Goal: Task Accomplishment & Management: Use online tool/utility

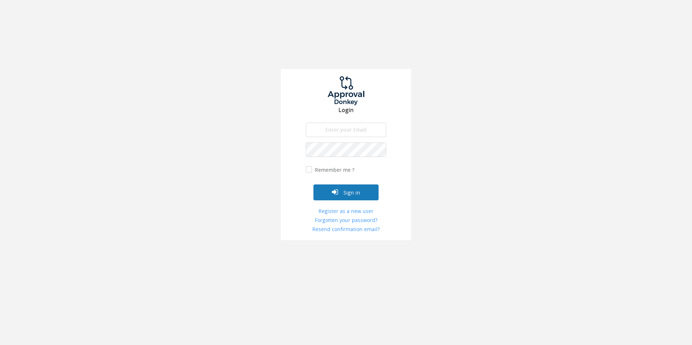
type input "[EMAIL_ADDRESS][DOMAIN_NAME]"
click at [346, 190] on button "Sign in" at bounding box center [345, 192] width 65 height 16
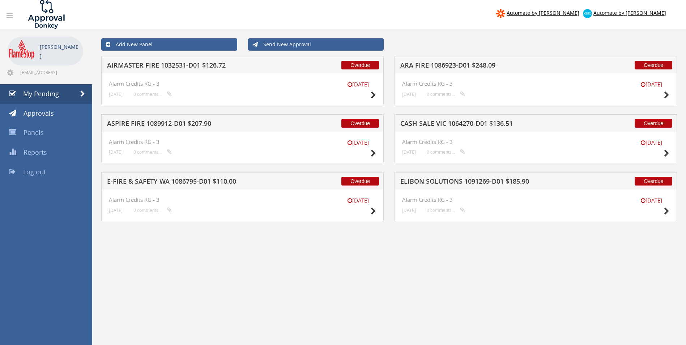
click at [207, 65] on h5 "AIRMASTER FIRE 1032531-D01 $126.72" at bounding box center [202, 66] width 190 height 9
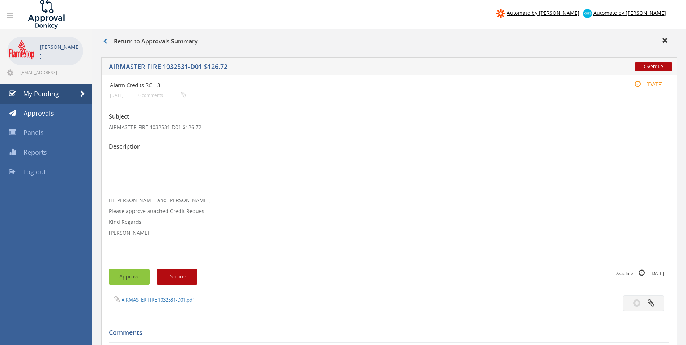
click at [135, 273] on button "Approve" at bounding box center [129, 277] width 41 height 16
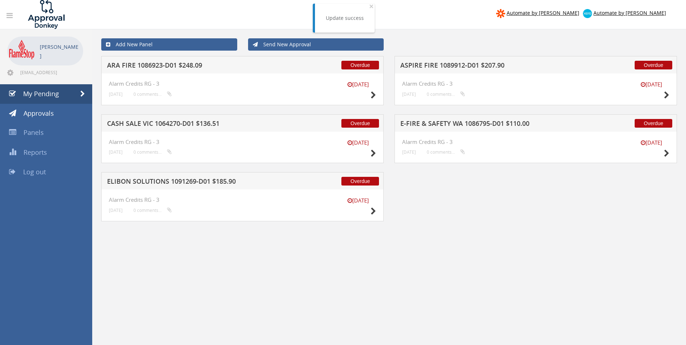
click at [165, 65] on h5 "ARA FIRE 1086923-D01 $248.09" at bounding box center [202, 66] width 190 height 9
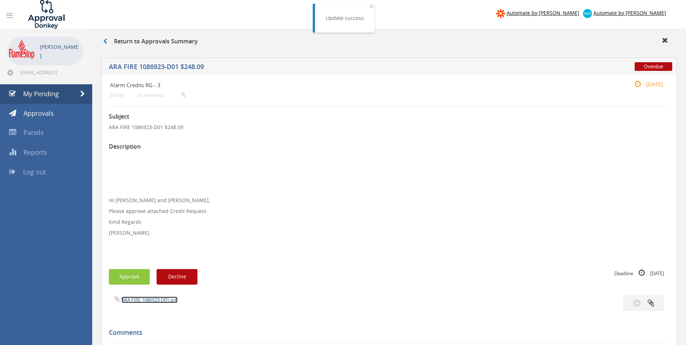
click at [144, 299] on link "ARA FIRE 1086923-D01.pdf" at bounding box center [150, 300] width 56 height 7
click at [119, 277] on button "Approve" at bounding box center [129, 277] width 41 height 16
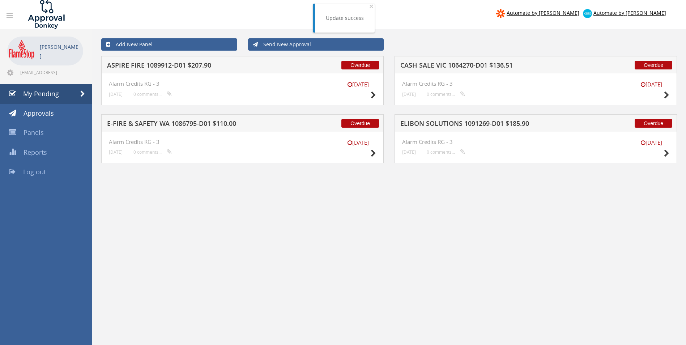
click at [190, 69] on h5 "ASPIRE FIRE 1089912-D01 $207.90" at bounding box center [202, 66] width 190 height 9
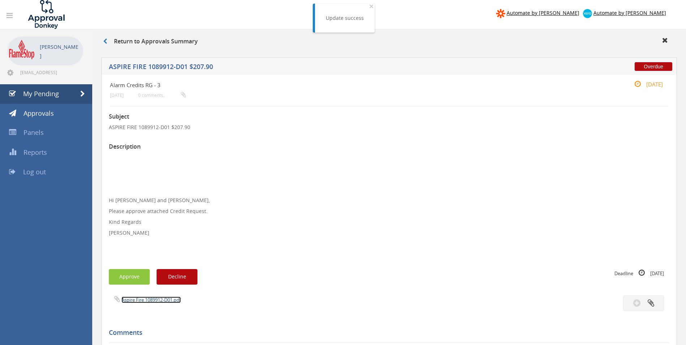
click at [148, 302] on link "Aspire Fire 1089912-D01.pdf" at bounding box center [151, 300] width 59 height 7
click at [126, 277] on button "Approve" at bounding box center [129, 277] width 41 height 16
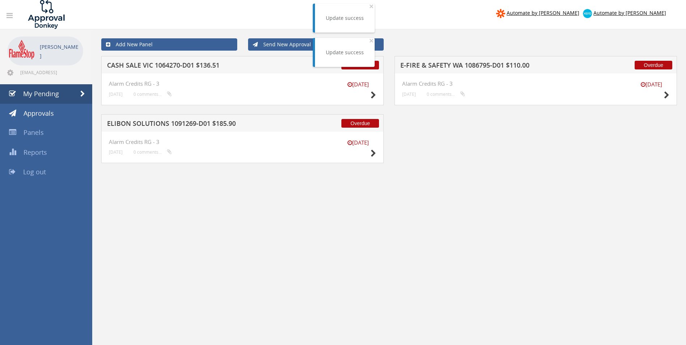
click at [167, 67] on h5 "CASH SALE VIC 1064270-D01 $136.51" at bounding box center [202, 66] width 190 height 9
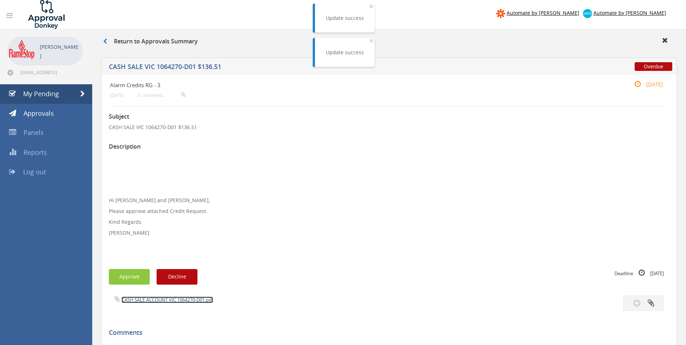
click at [139, 300] on link "CASH SALE ACCOUNT VIC 1064270-D01.pdf" at bounding box center [168, 300] width 92 height 7
click at [122, 274] on button "Approve" at bounding box center [129, 277] width 41 height 16
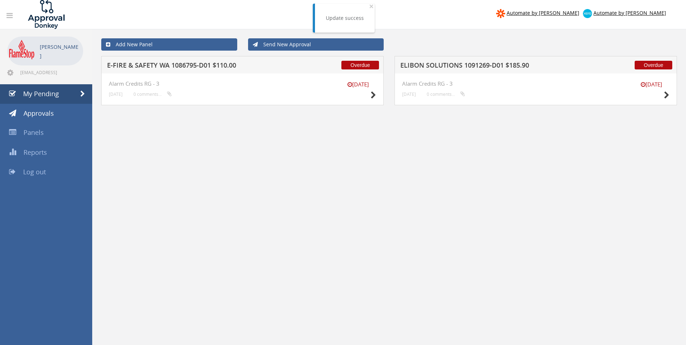
click at [178, 67] on h5 "E-FIRE & SAFETY WA 1086795-D01 $110.00" at bounding box center [202, 66] width 190 height 9
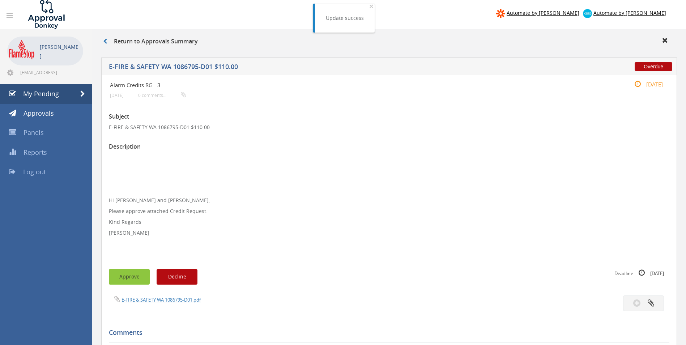
click at [135, 277] on button "Approve" at bounding box center [129, 277] width 41 height 16
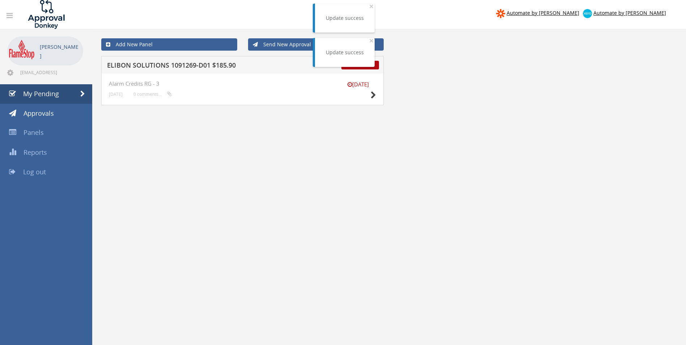
click at [176, 62] on h5 "ELIBON SOLUTIONS 1091269-D01 $185.90" at bounding box center [202, 66] width 190 height 9
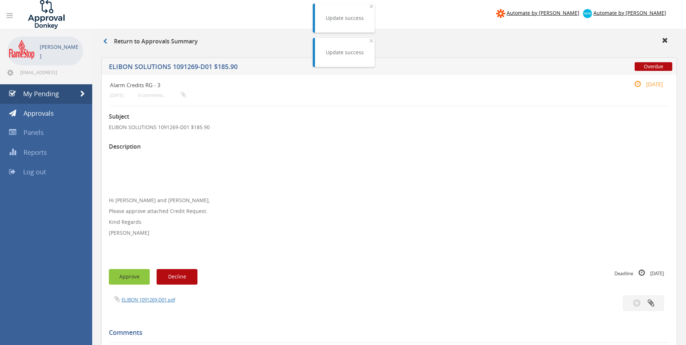
click at [131, 274] on button "Approve" at bounding box center [129, 277] width 41 height 16
